Goal: Information Seeking & Learning: Learn about a topic

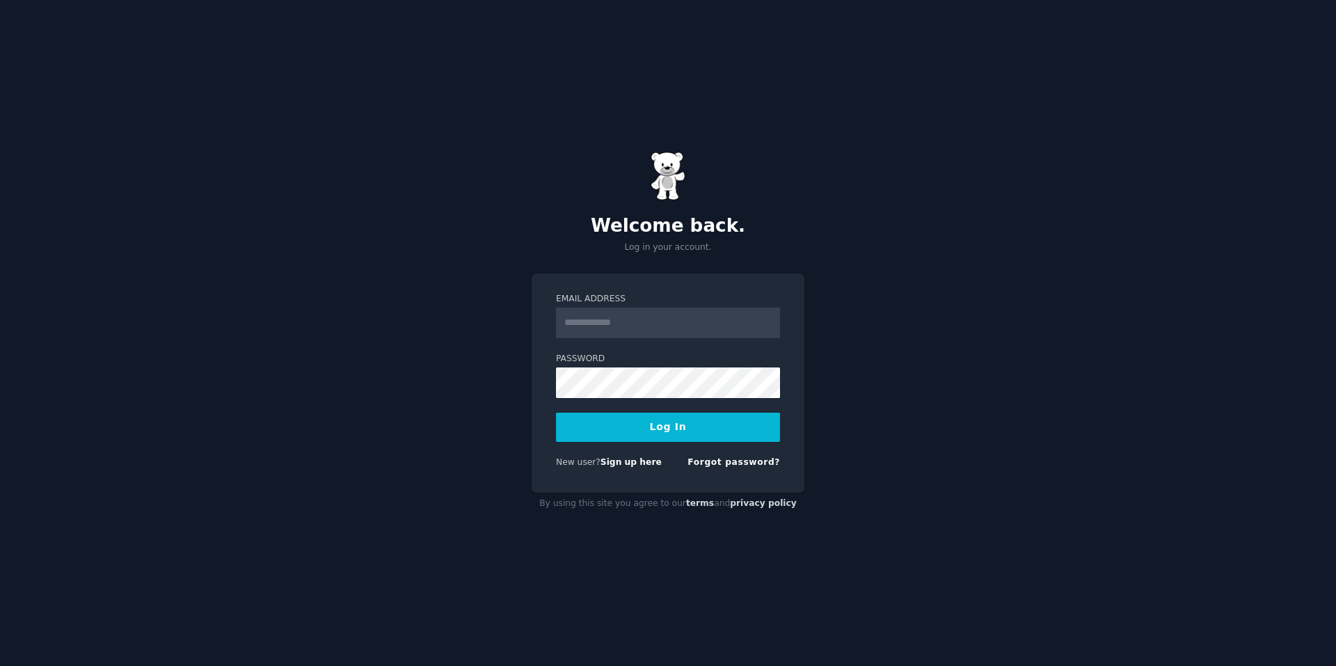
type input "**********"
click at [682, 435] on button "Log In" at bounding box center [668, 427] width 224 height 29
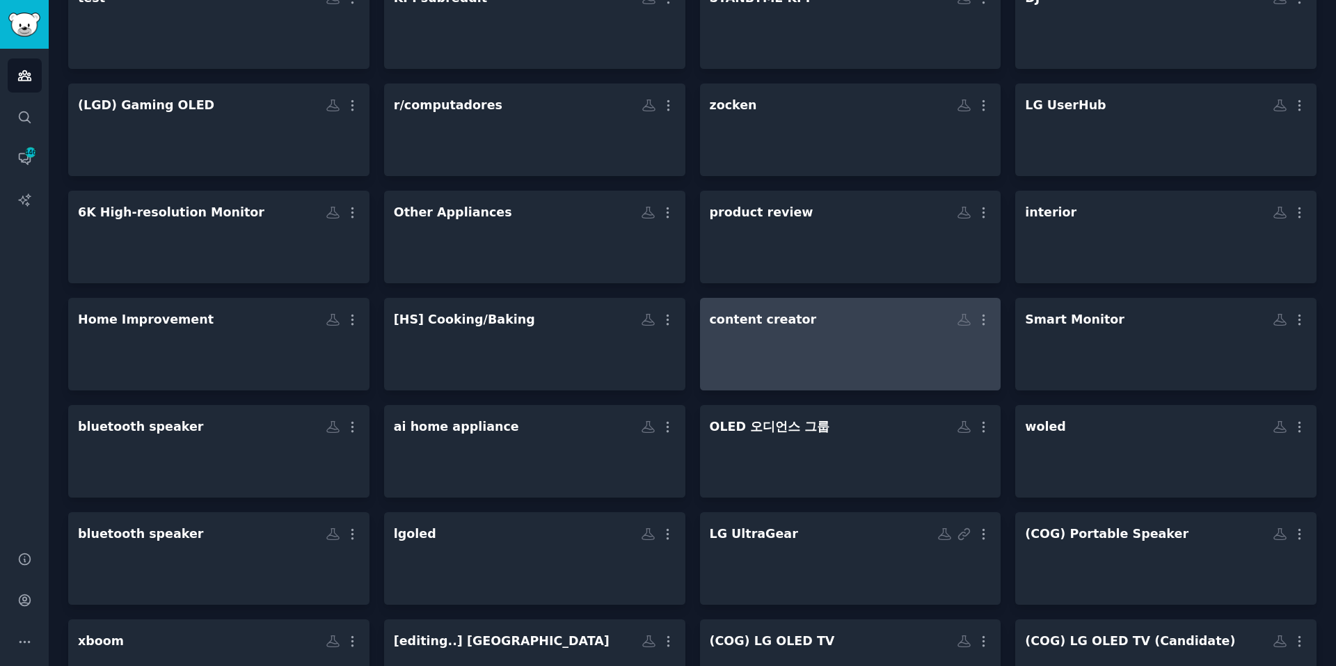
scroll to position [696, 0]
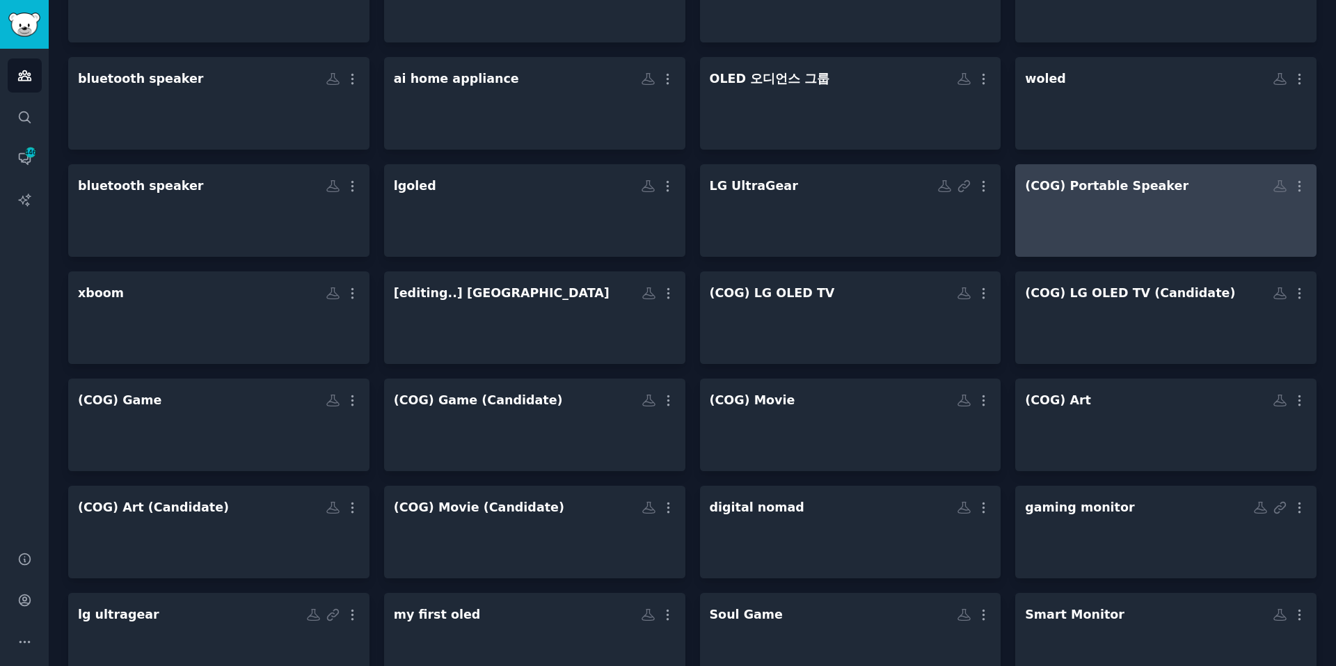
click at [1230, 230] on div at bounding box center [1166, 222] width 282 height 49
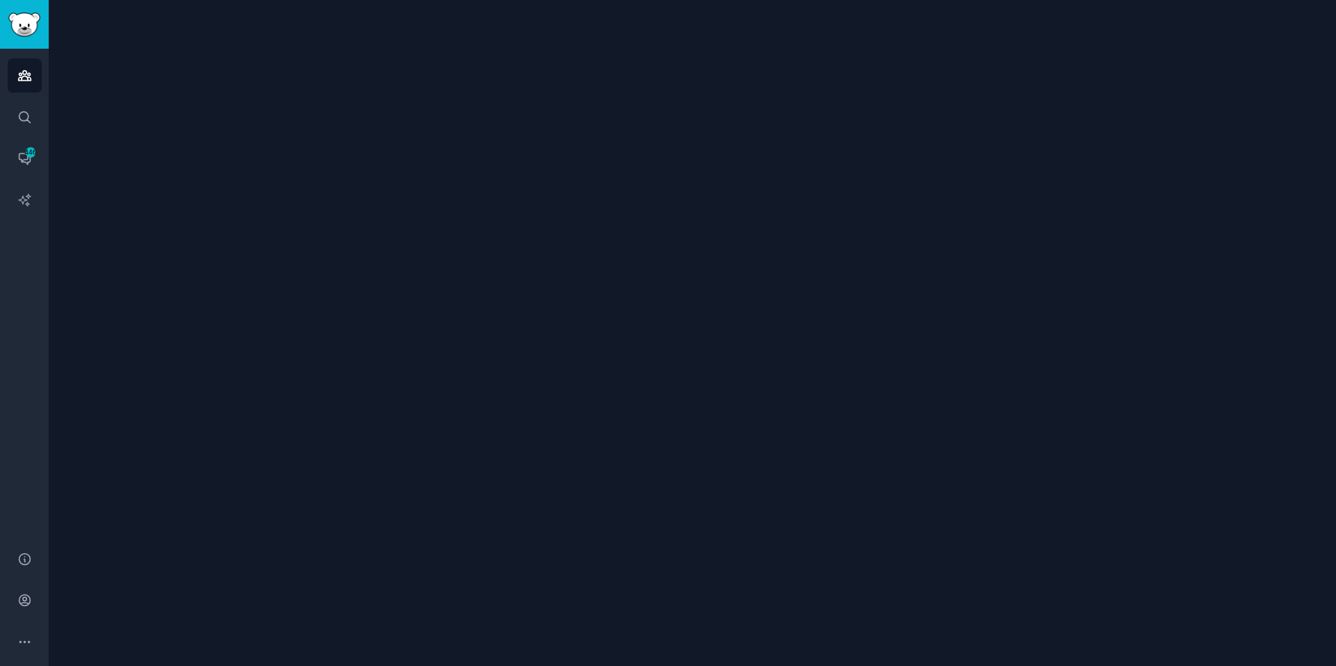
click at [1230, 230] on div at bounding box center [692, 333] width 1287 height 666
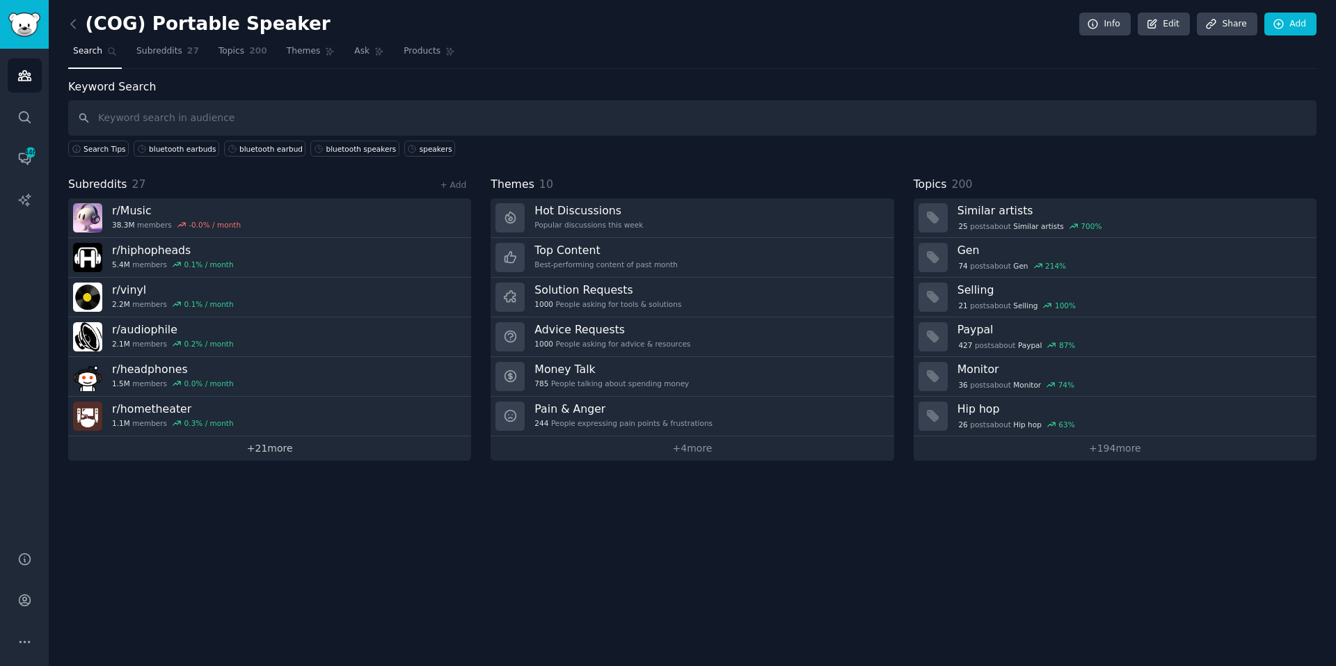
click at [253, 442] on link "+ 21 more" at bounding box center [269, 448] width 403 height 24
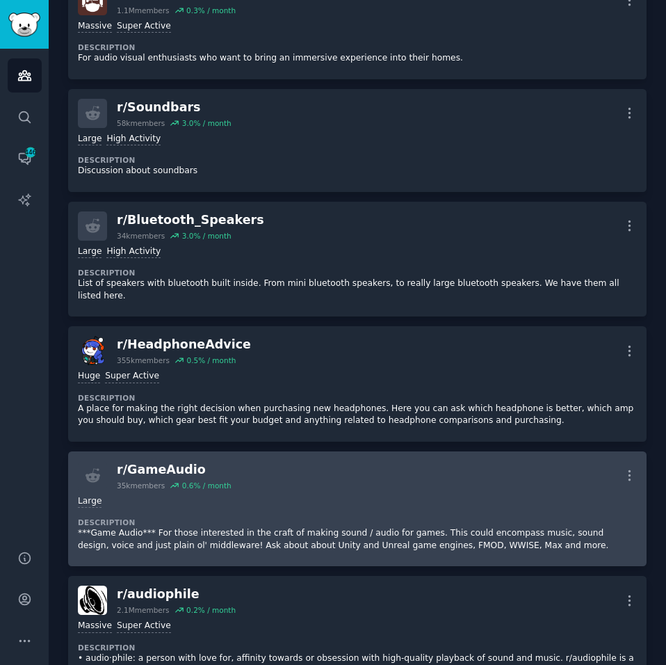
scroll to position [2792, 0]
